Goal: Task Accomplishment & Management: Use online tool/utility

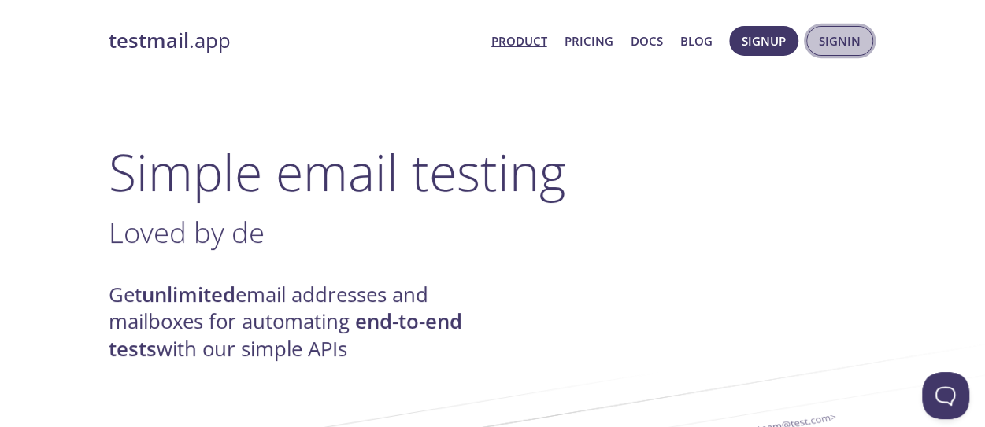
click at [833, 40] on span "Signin" at bounding box center [840, 41] width 42 height 20
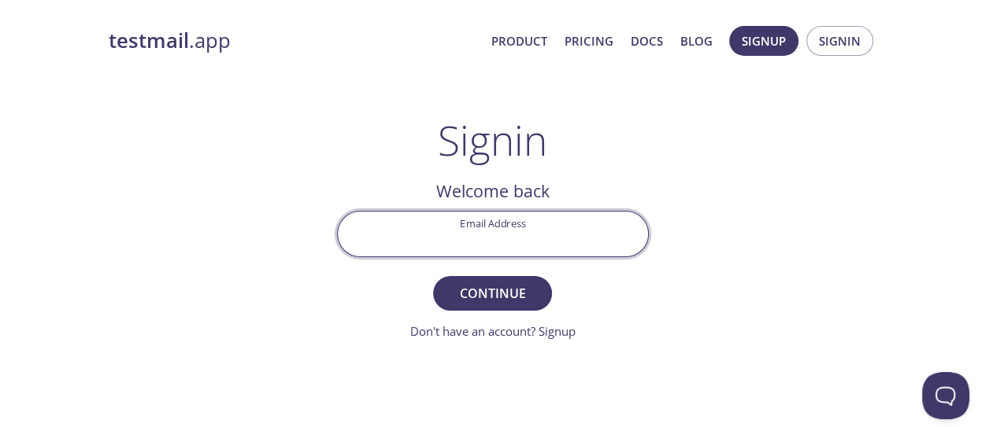
click at [461, 223] on input "Email Address" at bounding box center [493, 234] width 310 height 45
drag, startPoint x: 461, startPoint y: 223, endPoint x: 460, endPoint y: 239, distance: 15.8
click at [461, 227] on input "Email Address" at bounding box center [493, 234] width 310 height 45
type input "[EMAIL_ADDRESS][DOMAIN_NAME]"
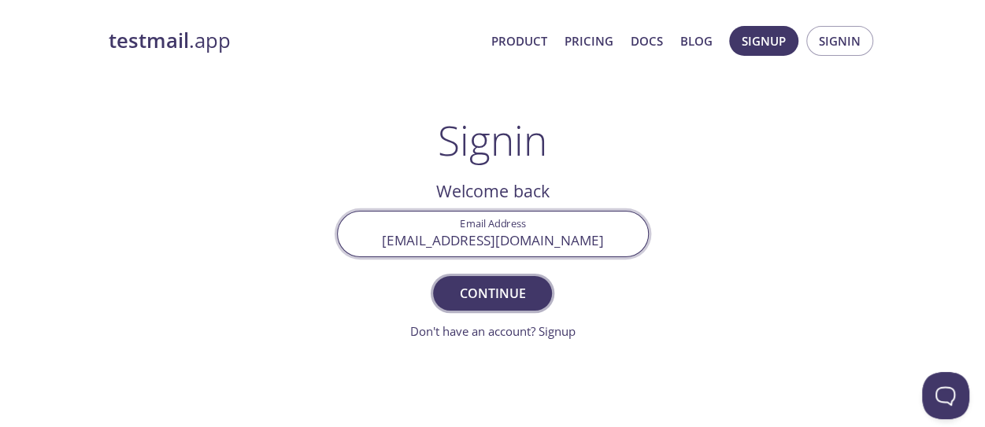
click at [477, 298] on span "Continue" at bounding box center [491, 294] width 83 height 22
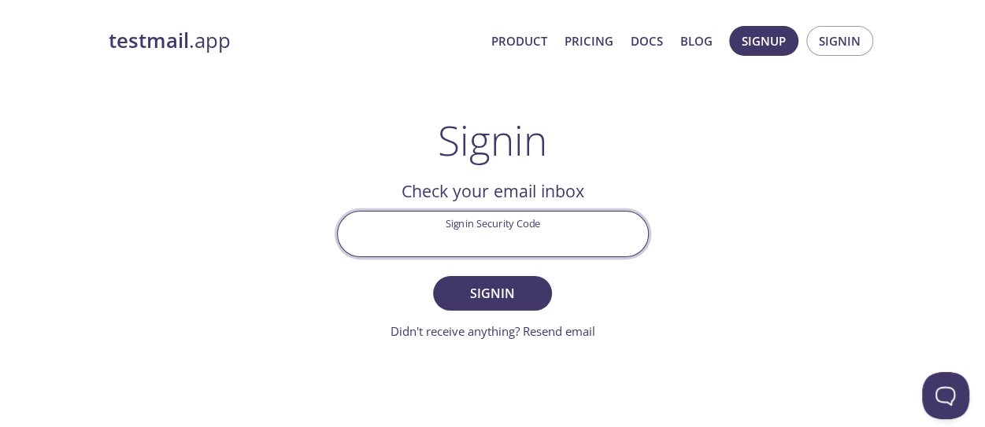
click at [468, 236] on input "Signin Security Code" at bounding box center [493, 234] width 310 height 45
type input "s"
paste input "U1LK5ES"
type input "U1LK5ES"
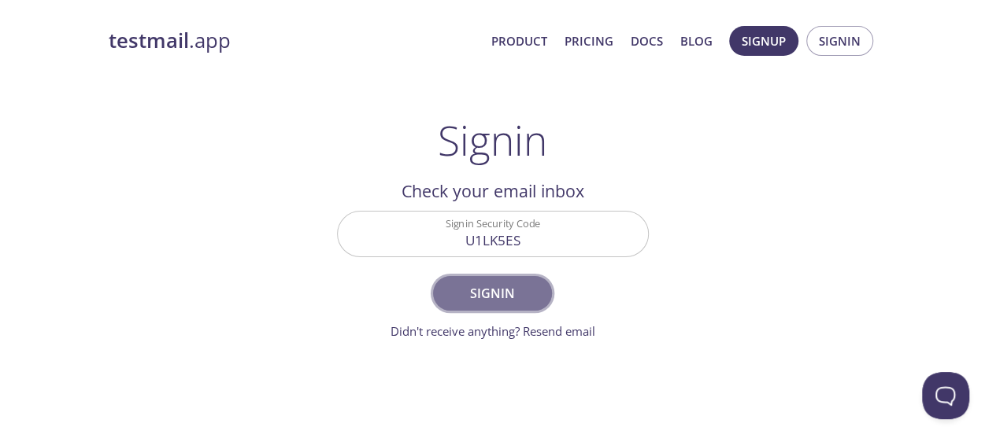
click at [496, 295] on span "Signin" at bounding box center [491, 294] width 83 height 22
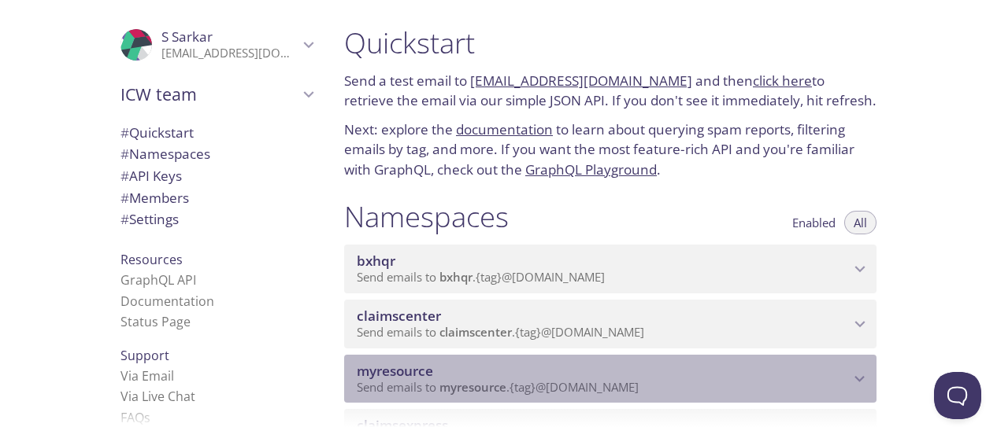
click at [861, 372] on icon "myresource namespace" at bounding box center [859, 379] width 20 height 20
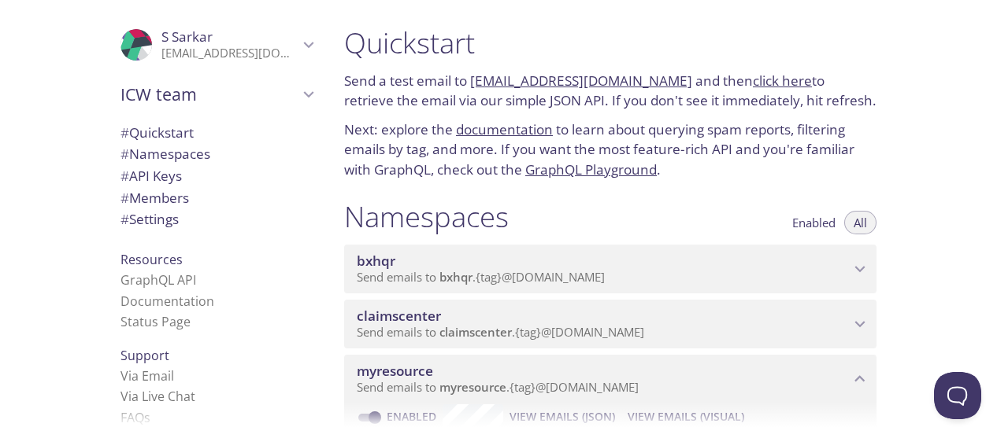
scroll to position [79, 0]
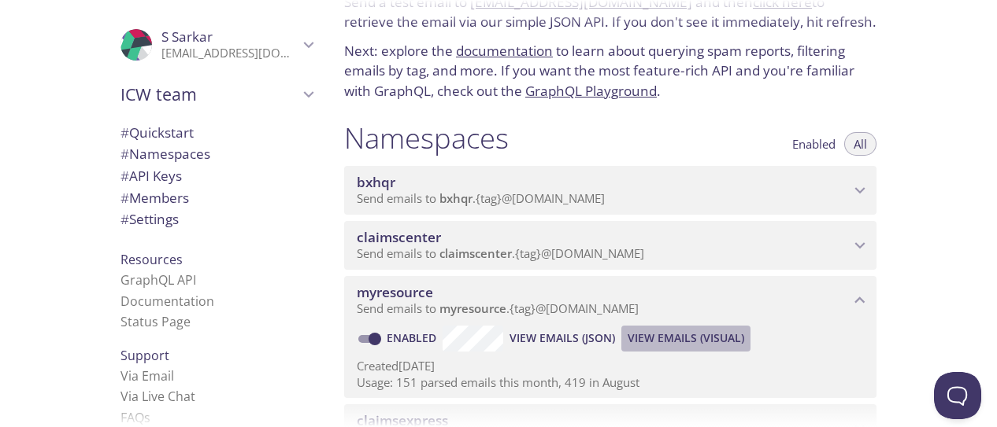
click at [690, 338] on span "View Emails (Visual)" at bounding box center [685, 338] width 117 height 19
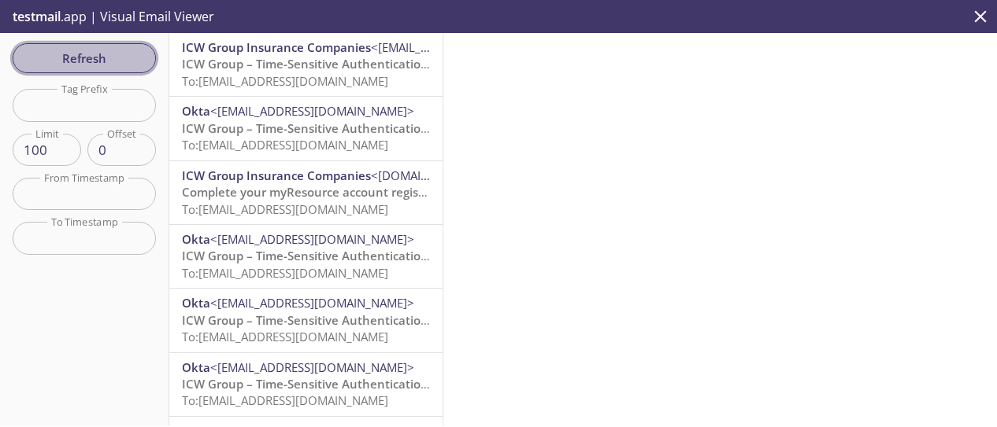
click at [92, 53] on span "Refresh" at bounding box center [84, 58] width 118 height 20
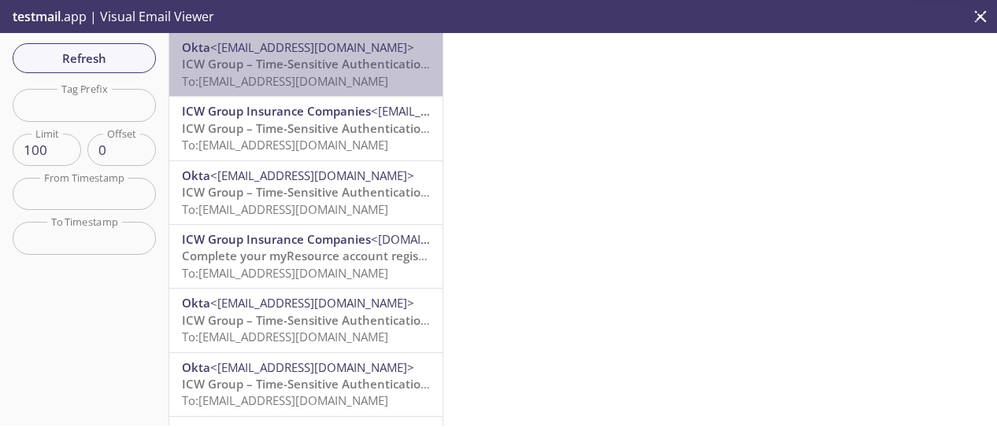
click at [307, 65] on span "ICW Group – Time-Sensitive Authentication Code" at bounding box center [321, 64] width 279 height 16
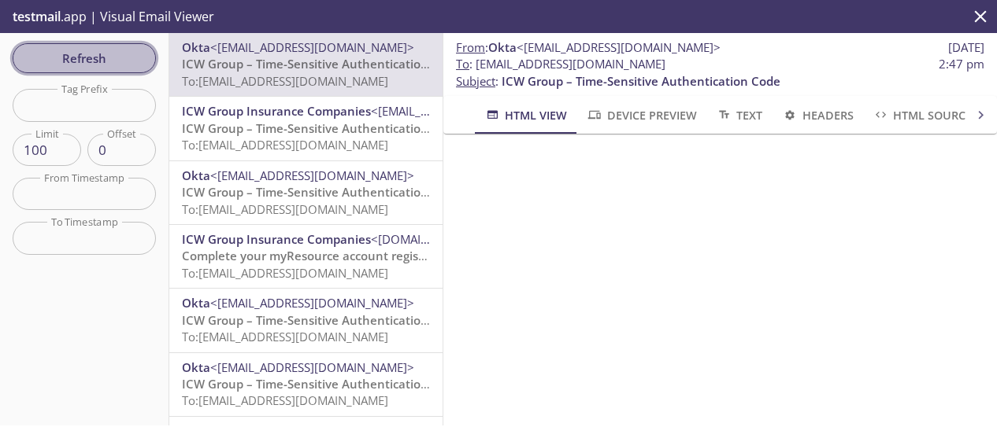
click at [121, 53] on span "Refresh" at bounding box center [84, 58] width 118 height 20
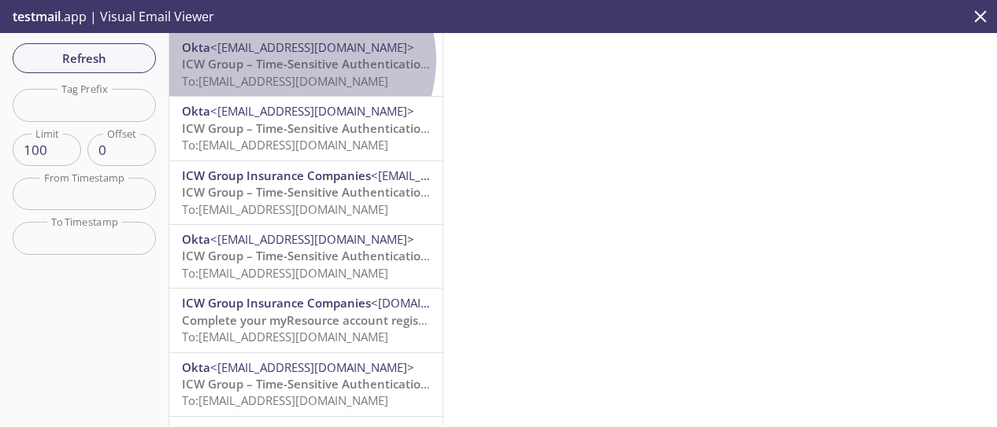
click at [298, 60] on span "ICW Group – Time-Sensitive Authentication Code" at bounding box center [321, 64] width 279 height 16
